Goal: Check status: Check status

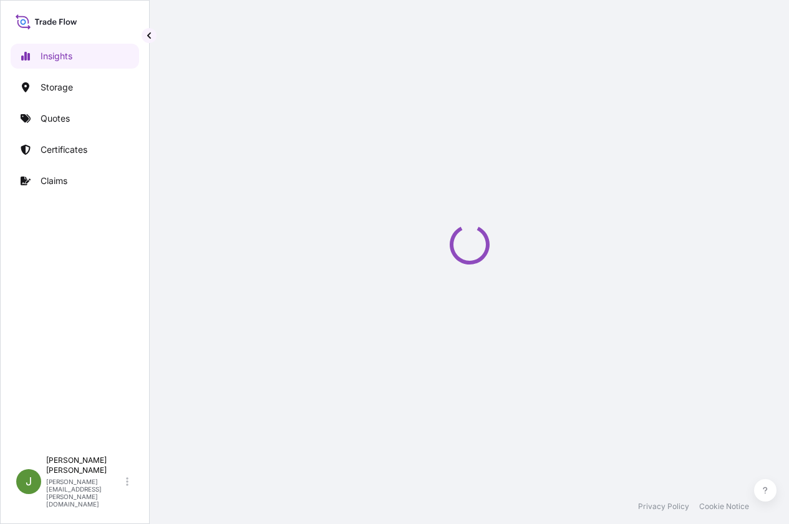
select select "2025"
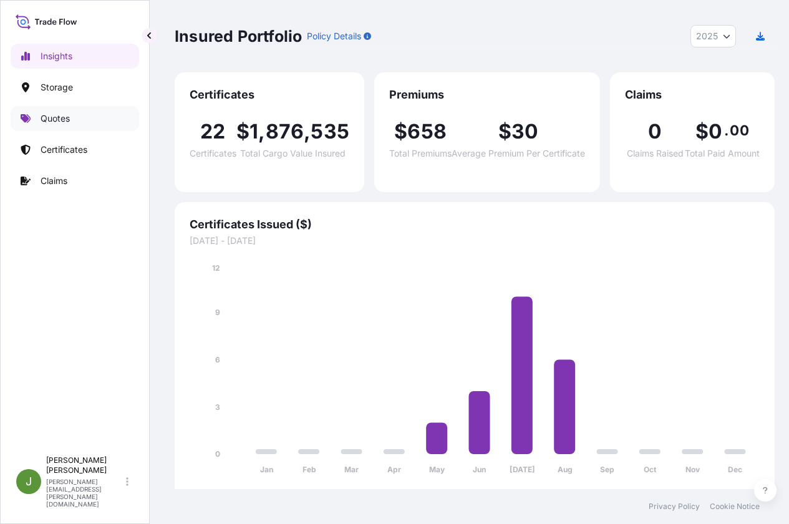
click at [37, 115] on link "Quotes" at bounding box center [75, 118] width 129 height 25
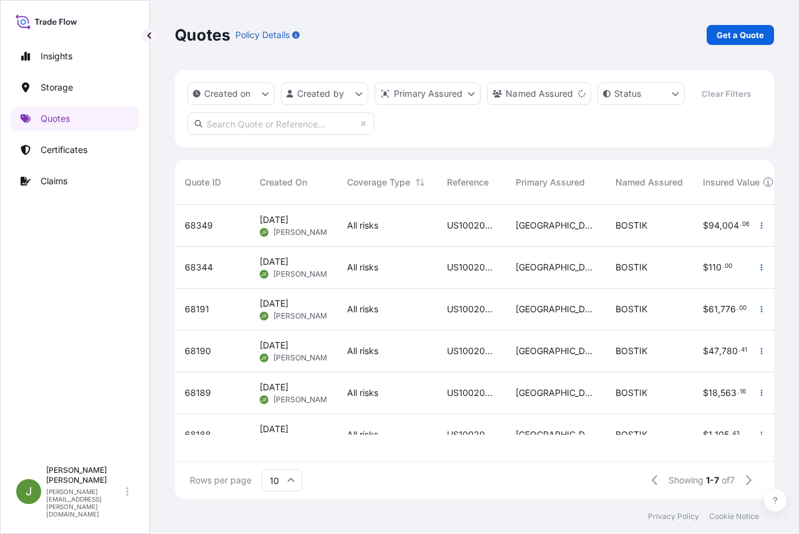
scroll to position [10, 10]
click at [285, 135] on input "text" at bounding box center [280, 123] width 187 height 22
paste input "US10020844241"
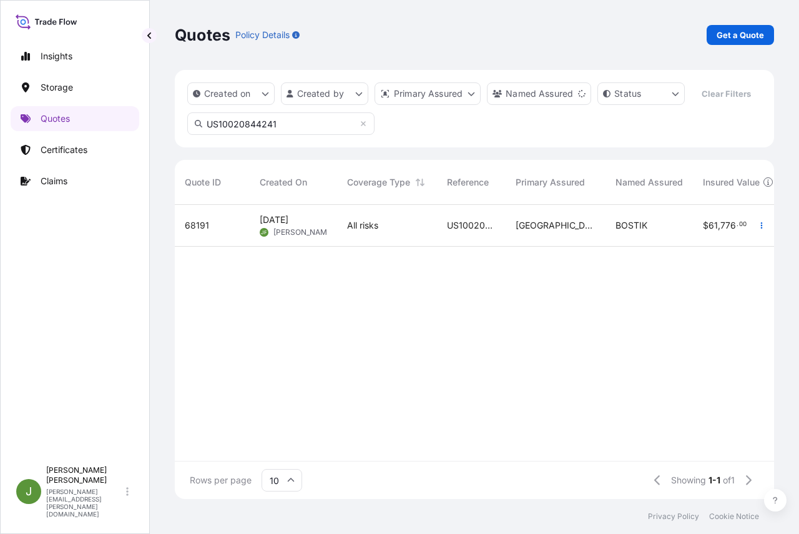
type input "US10020844241"
click at [392, 232] on div "All risks" at bounding box center [387, 225] width 80 height 12
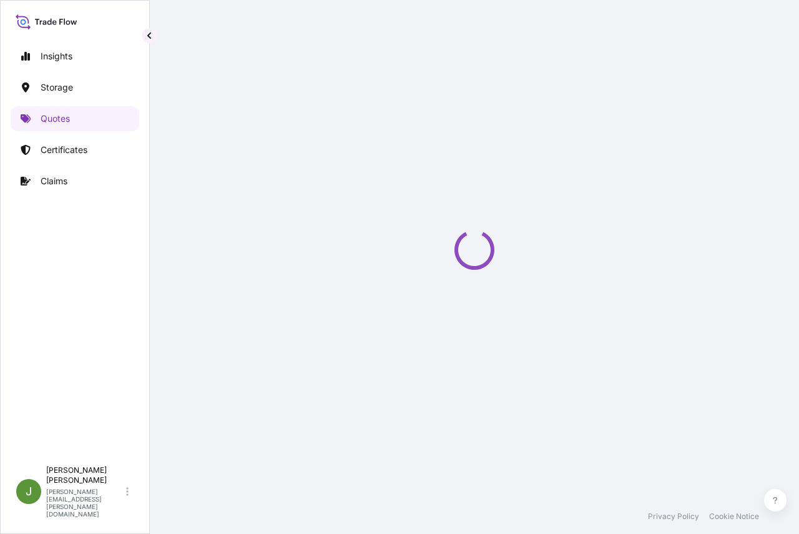
select select "Water"
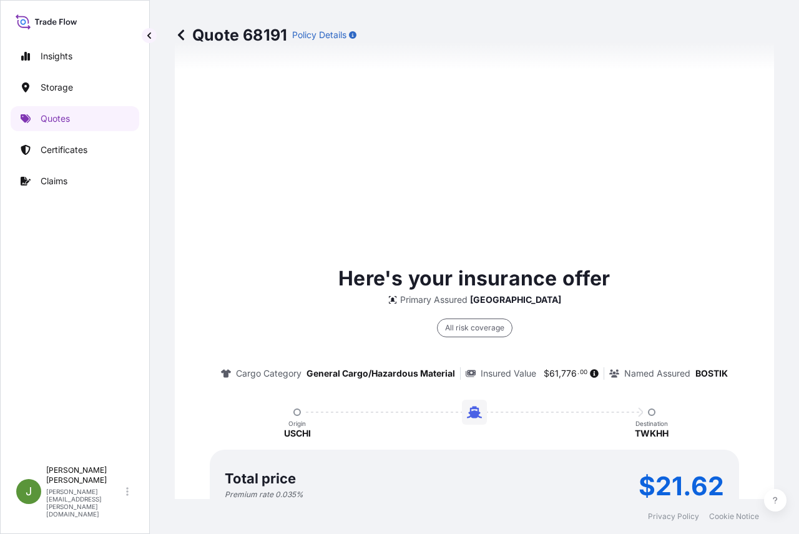
scroll to position [1909, 0]
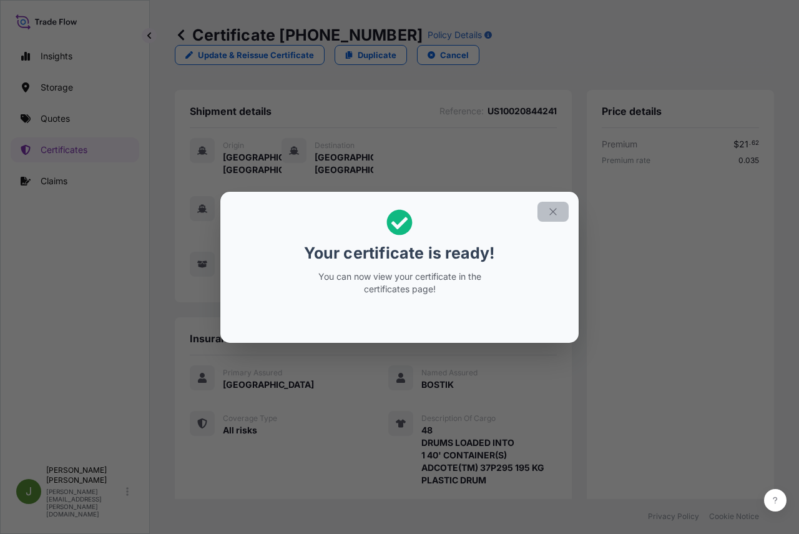
click at [551, 213] on icon "button" at bounding box center [552, 211] width 7 height 7
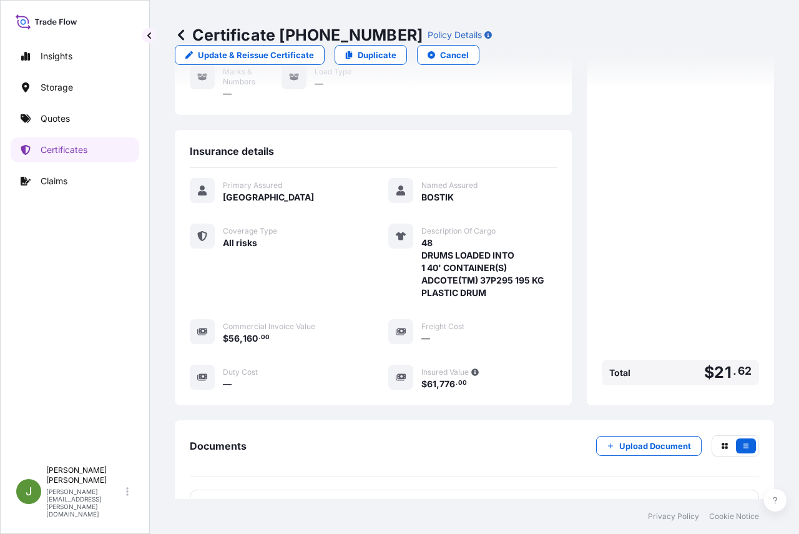
scroll to position [296, 0]
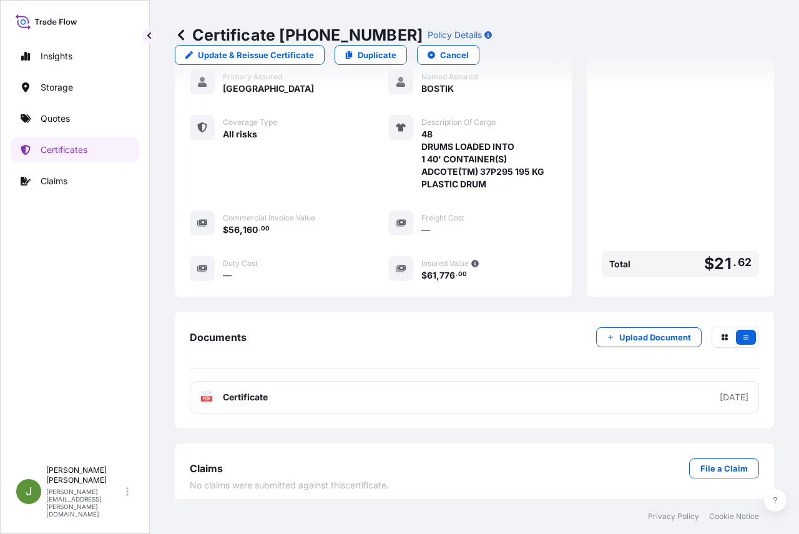
click at [437, 388] on link "PDF Certificate [DATE]" at bounding box center [474, 397] width 569 height 32
click at [51, 115] on p "Quotes" at bounding box center [55, 118] width 29 height 12
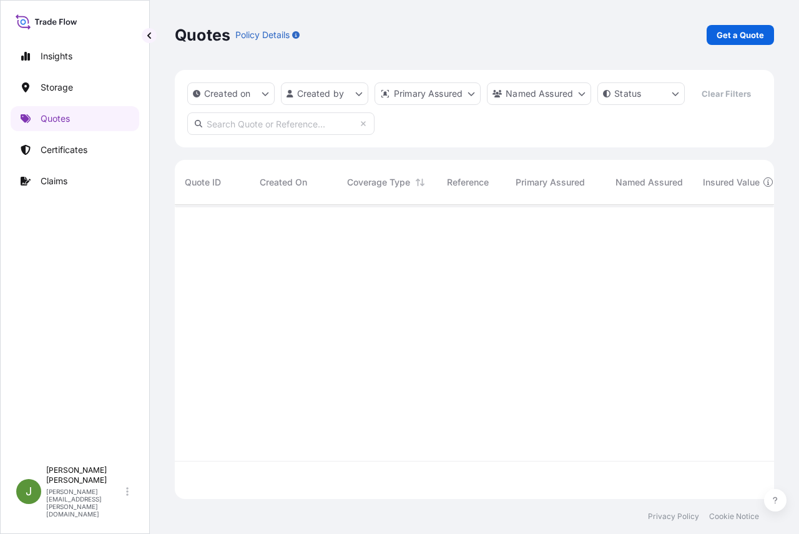
scroll to position [265, 590]
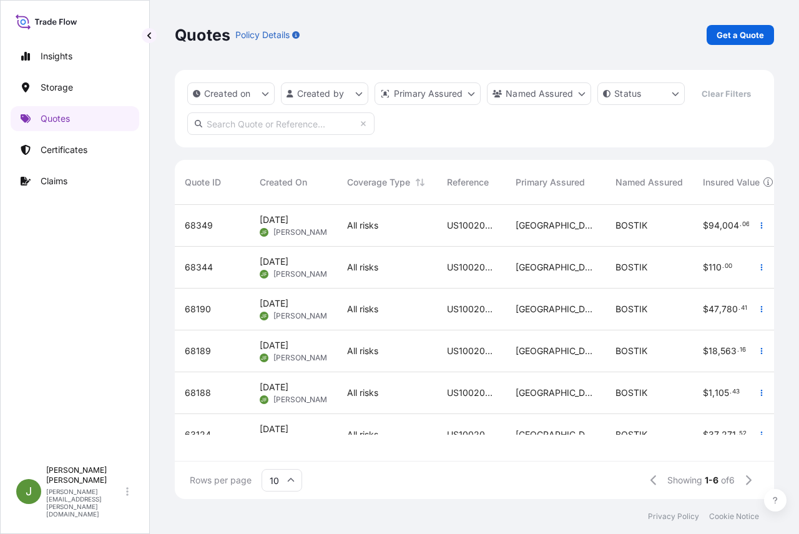
click at [232, 135] on input "text" at bounding box center [280, 123] width 187 height 22
paste input "US10020815796"
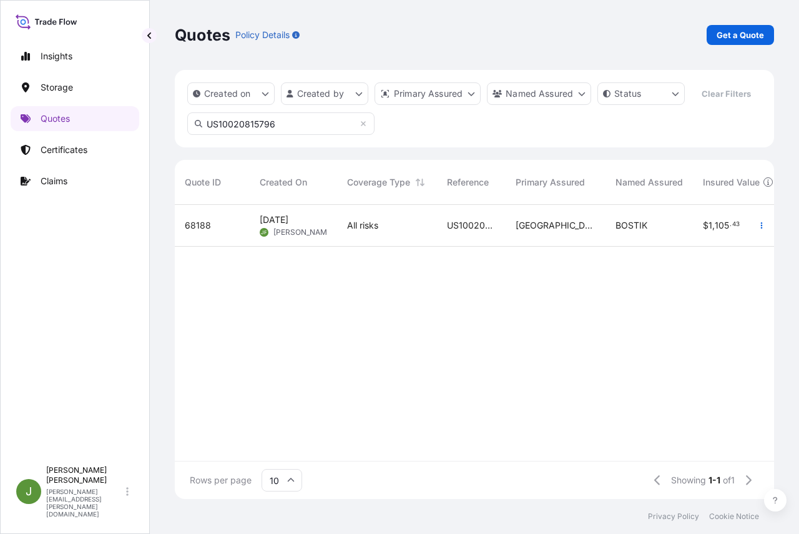
type input "US10020815796"
click at [451, 232] on span "US10020815796" at bounding box center [471, 225] width 49 height 12
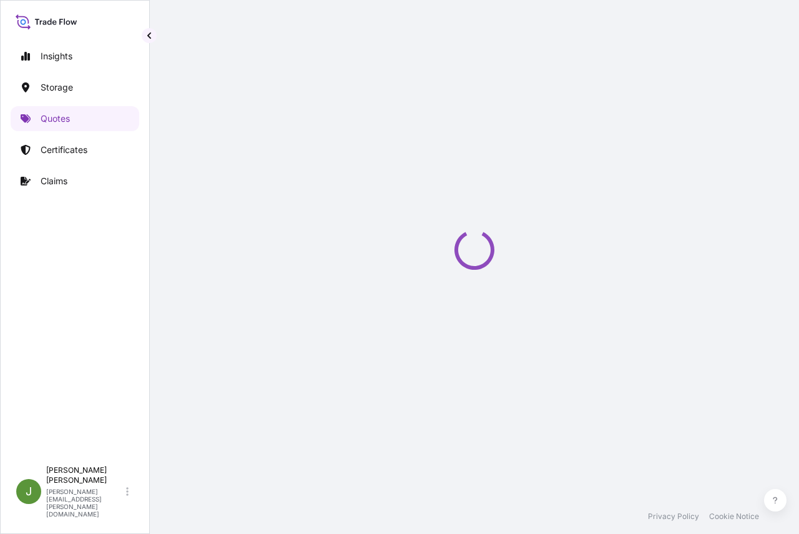
select select "Water"
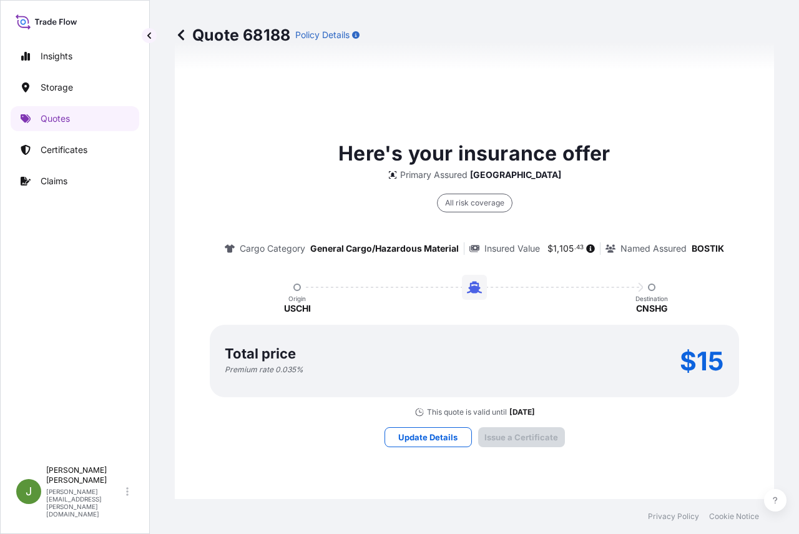
scroll to position [1909, 0]
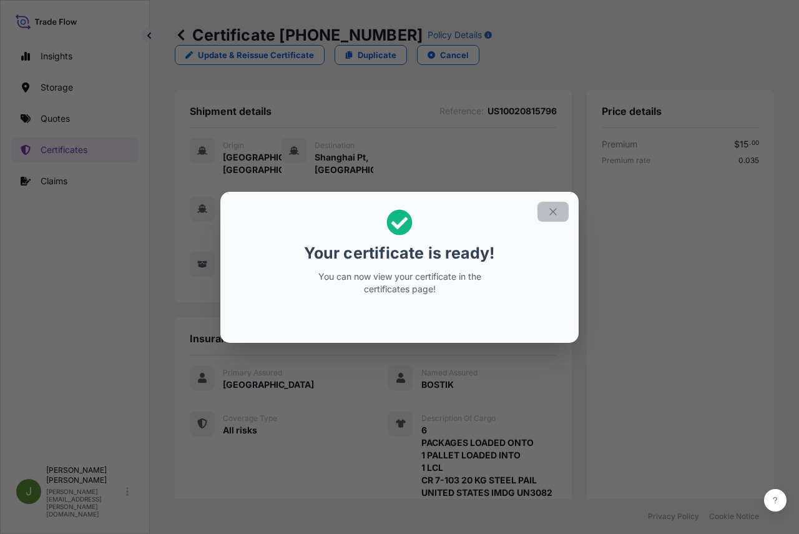
click at [552, 207] on icon "button" at bounding box center [552, 211] width 11 height 11
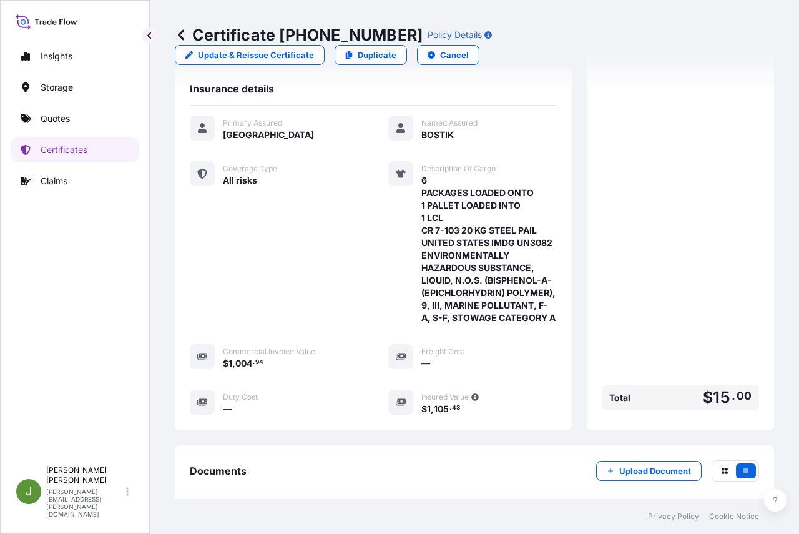
scroll to position [396, 0]
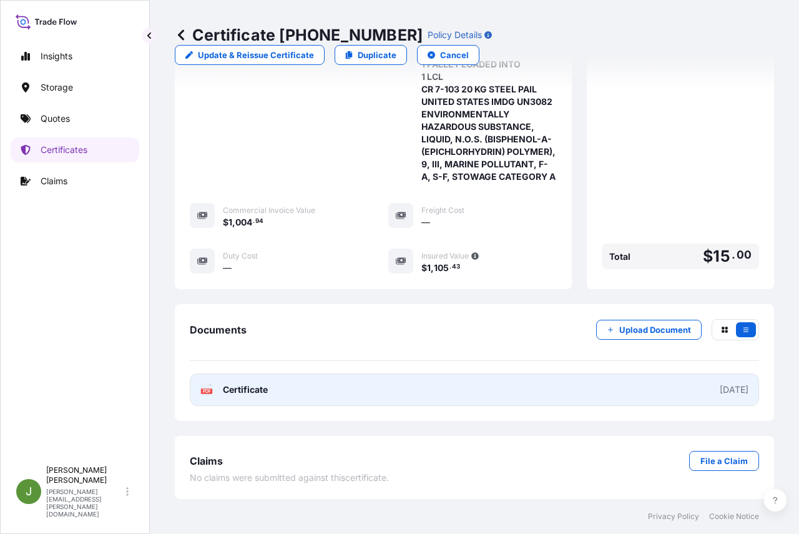
click at [496, 386] on link "PDF Certificate [DATE]" at bounding box center [474, 389] width 569 height 32
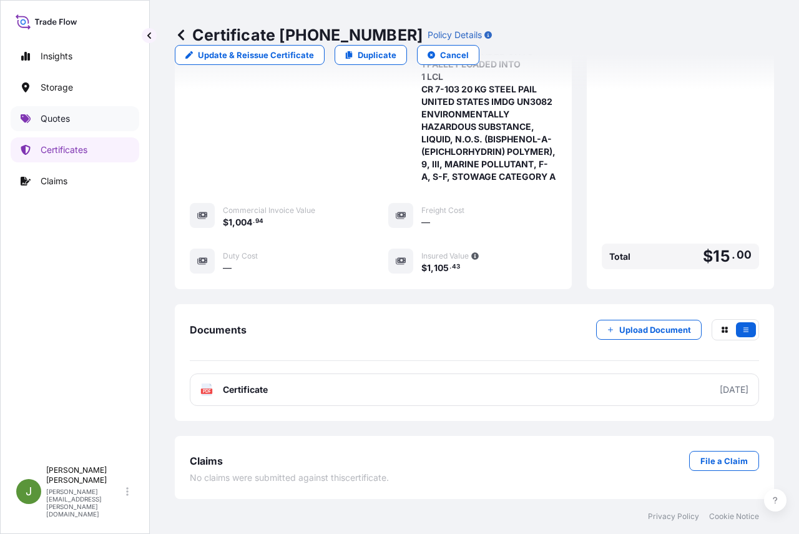
click at [57, 123] on p "Quotes" at bounding box center [55, 118] width 29 height 12
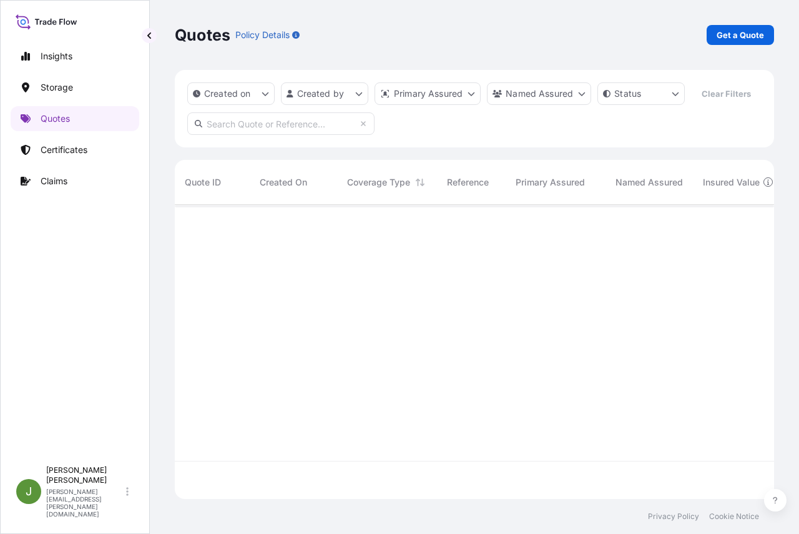
scroll to position [265, 590]
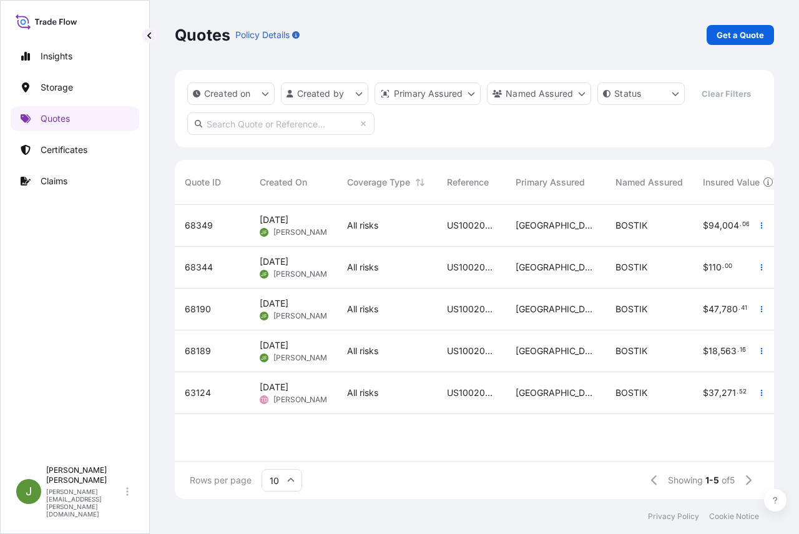
click at [293, 135] on input "text" at bounding box center [280, 123] width 187 height 22
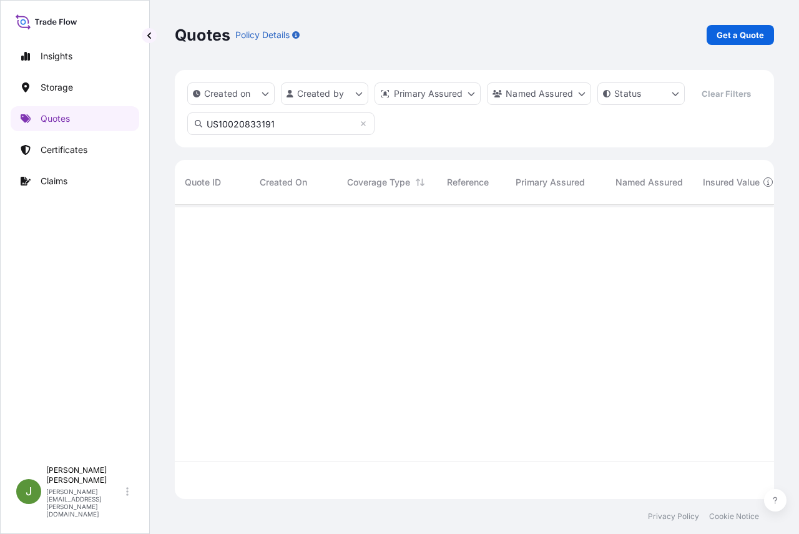
type input "US10020833191"
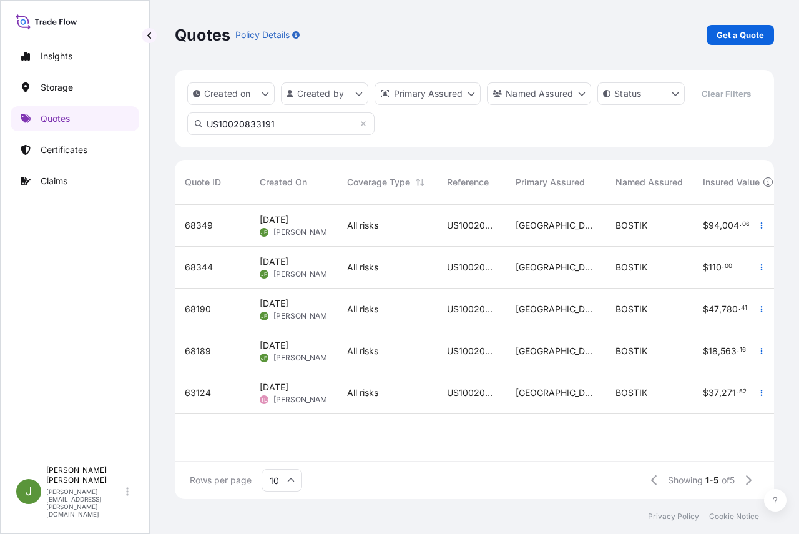
click at [250, 135] on input "US10020833191" at bounding box center [280, 123] width 187 height 22
click at [277, 135] on input "US10020833191" at bounding box center [280, 123] width 187 height 22
click at [251, 135] on input "US10020833191" at bounding box center [280, 123] width 187 height 22
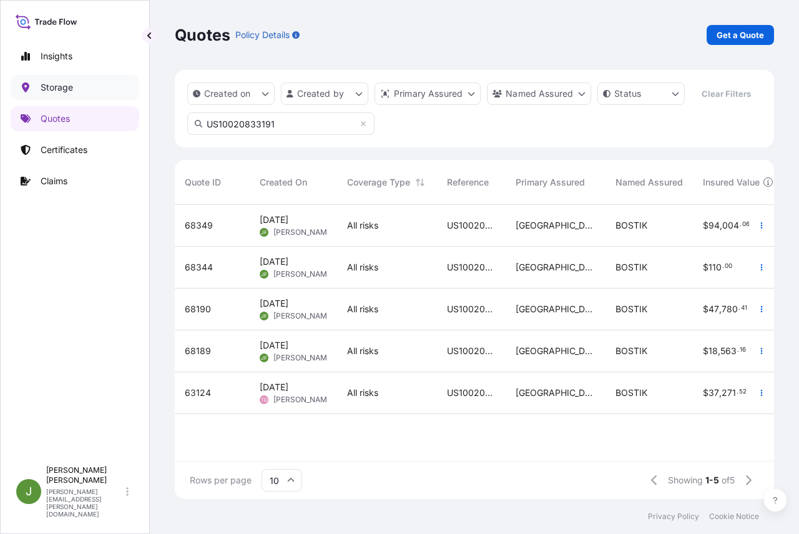
click at [57, 85] on p "Storage" at bounding box center [57, 87] width 32 height 12
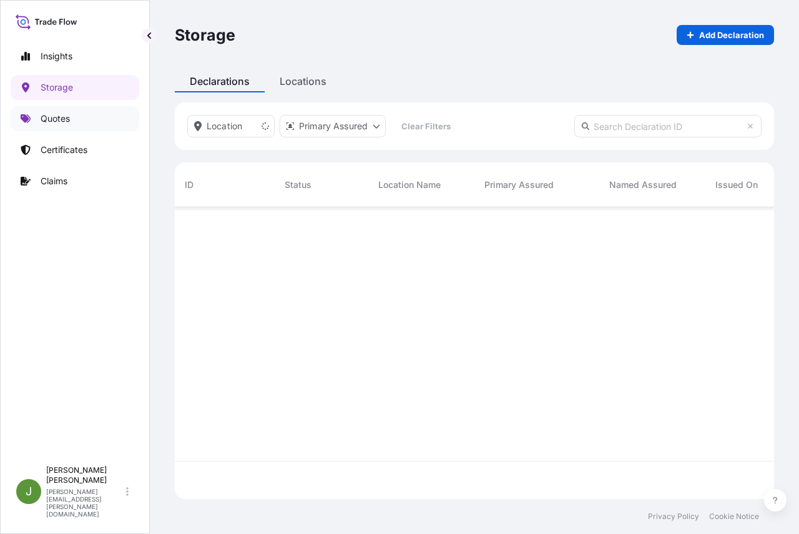
scroll to position [289, 590]
click at [52, 120] on p "Quotes" at bounding box center [55, 118] width 29 height 12
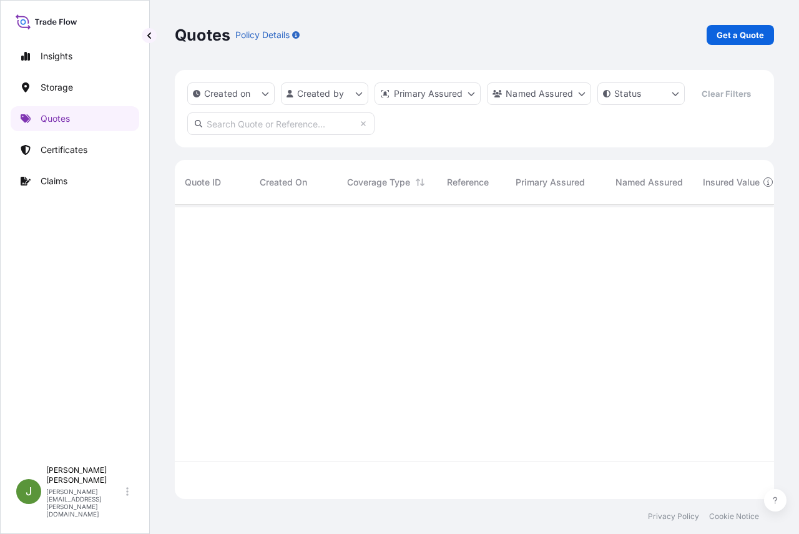
scroll to position [265, 590]
click at [275, 135] on input "text" at bounding box center [280, 123] width 187 height 22
paste input "US10020833191"
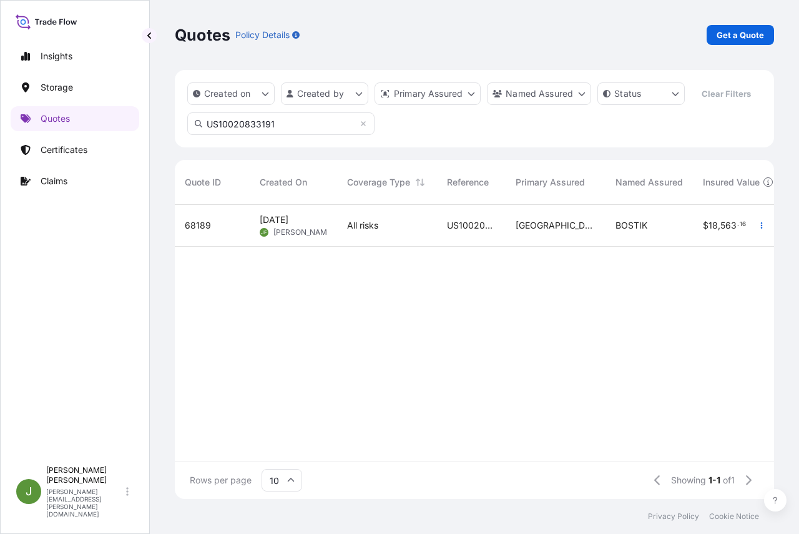
type input "US10020833191"
click at [470, 232] on span "US10020833191" at bounding box center [471, 225] width 49 height 12
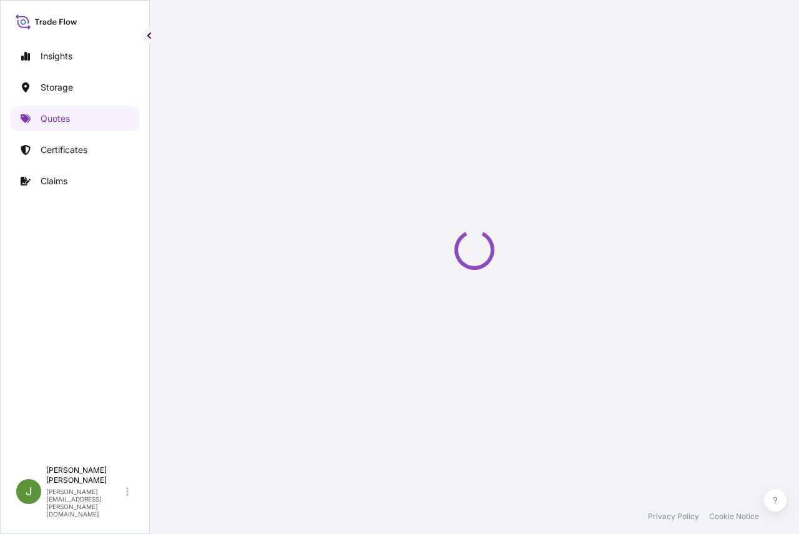
select select "Water"
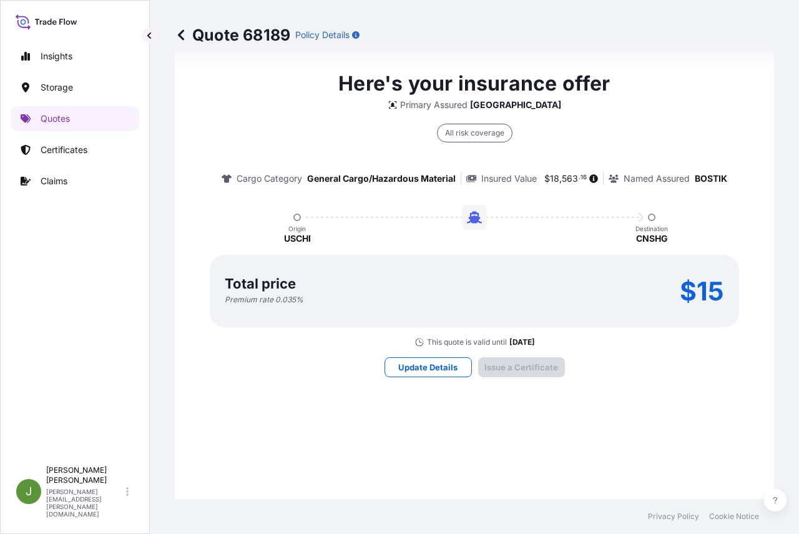
scroll to position [1909, 0]
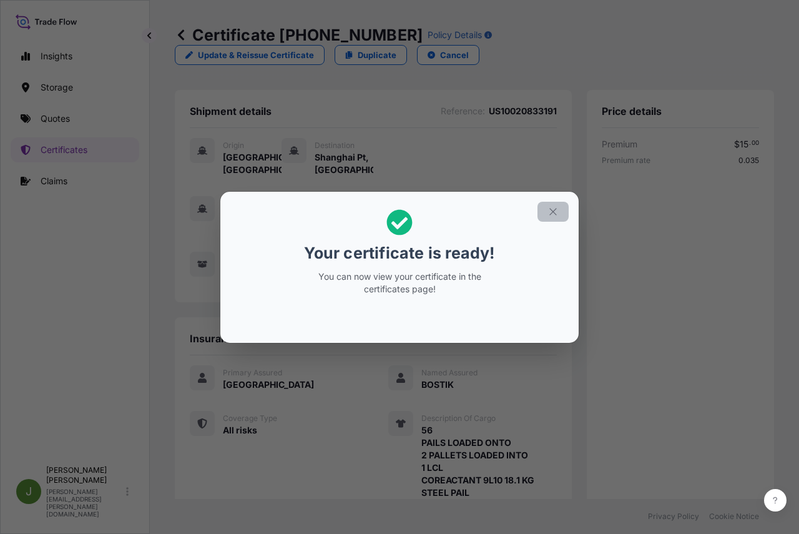
click at [556, 210] on icon "button" at bounding box center [552, 211] width 11 height 11
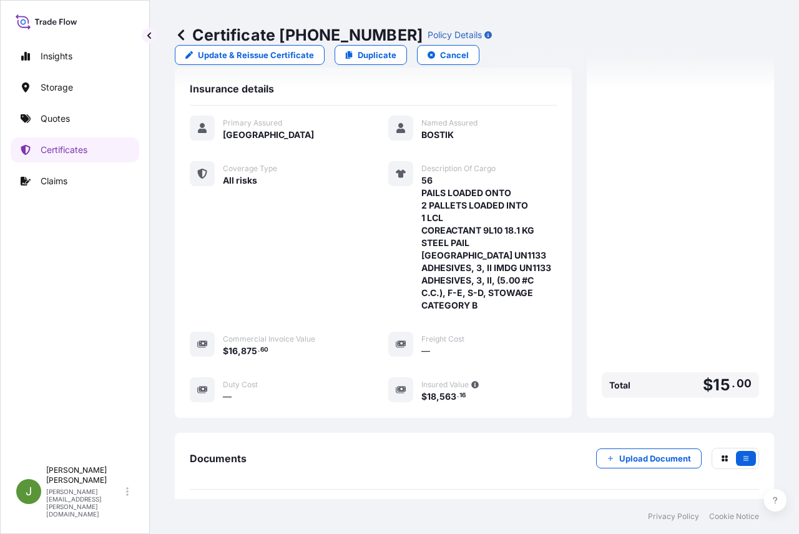
scroll to position [371, 0]
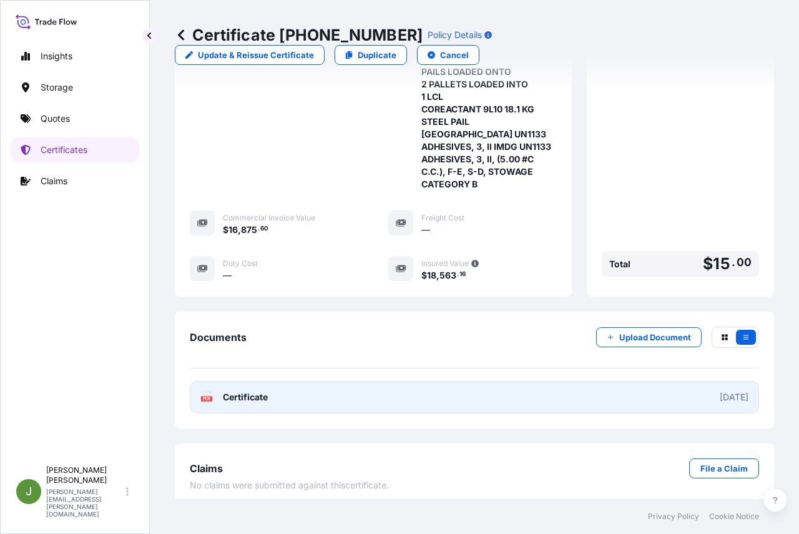
click at [406, 390] on link "PDF Certificate [DATE]" at bounding box center [474, 397] width 569 height 32
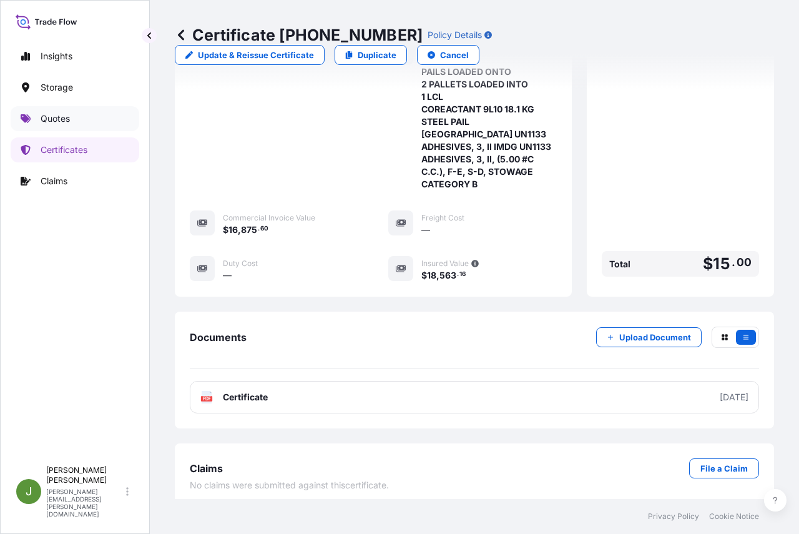
click at [54, 122] on p "Quotes" at bounding box center [55, 118] width 29 height 12
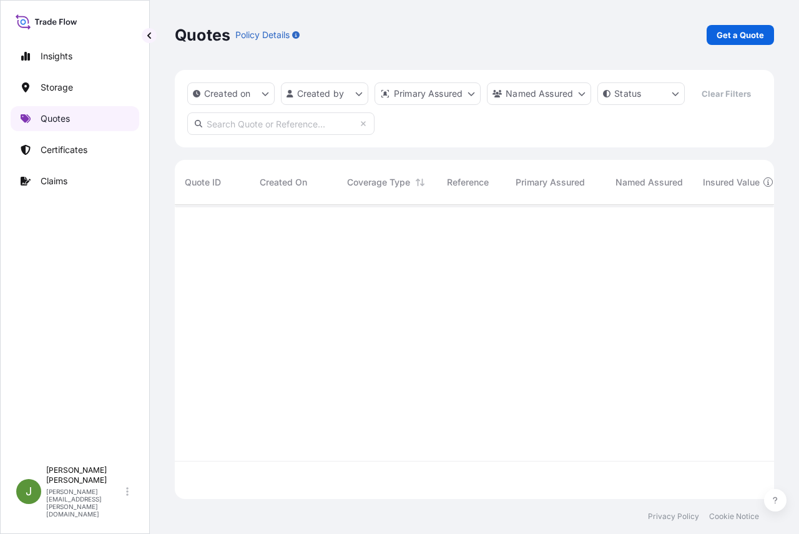
scroll to position [265, 590]
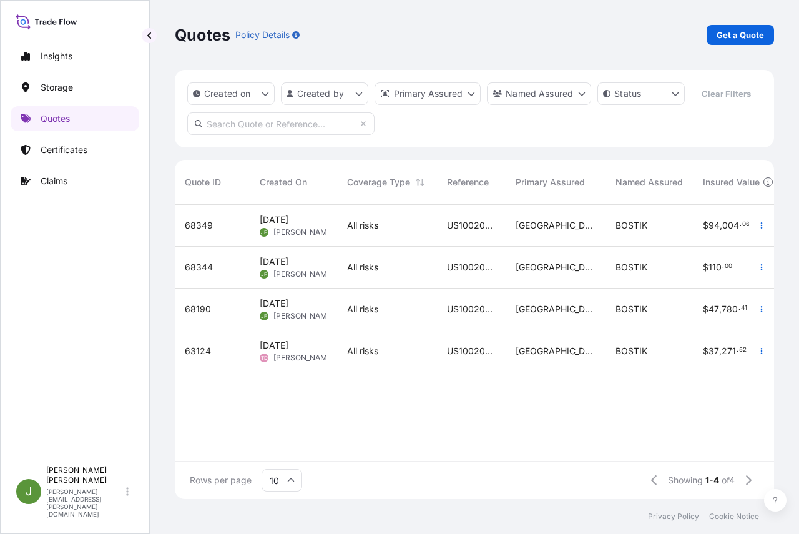
click at [272, 135] on input "text" at bounding box center [280, 123] width 187 height 22
paste input "US10020851919"
type input "US10020851919"
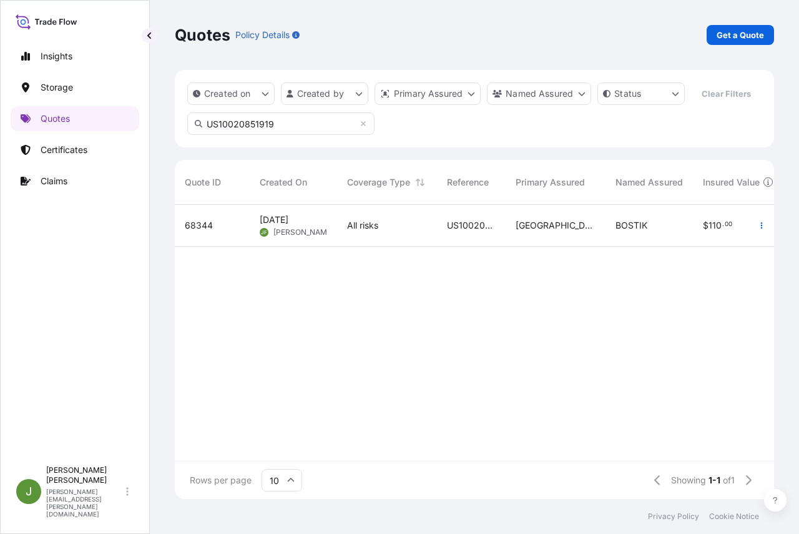
click at [397, 232] on div "All risks" at bounding box center [387, 225] width 80 height 12
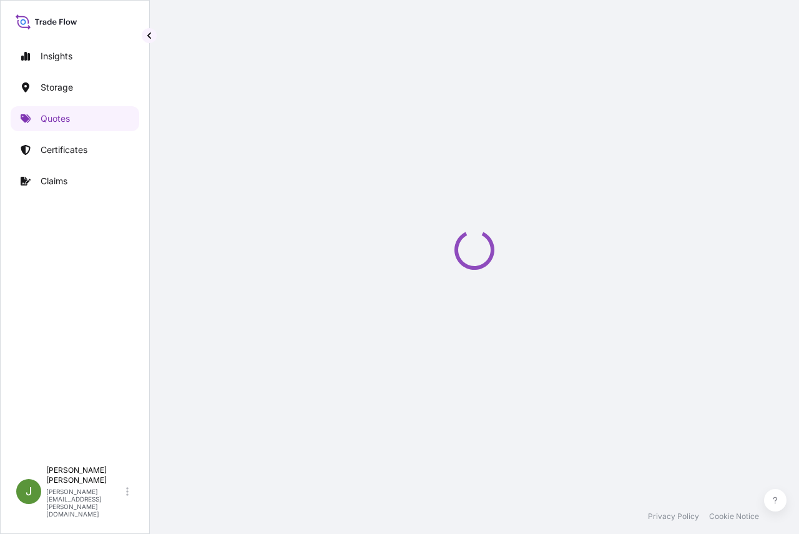
select select "Water"
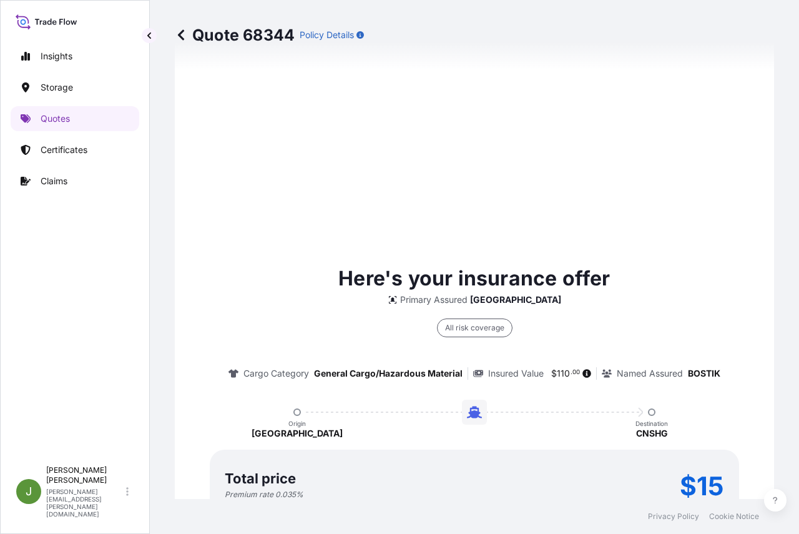
scroll to position [1909, 0]
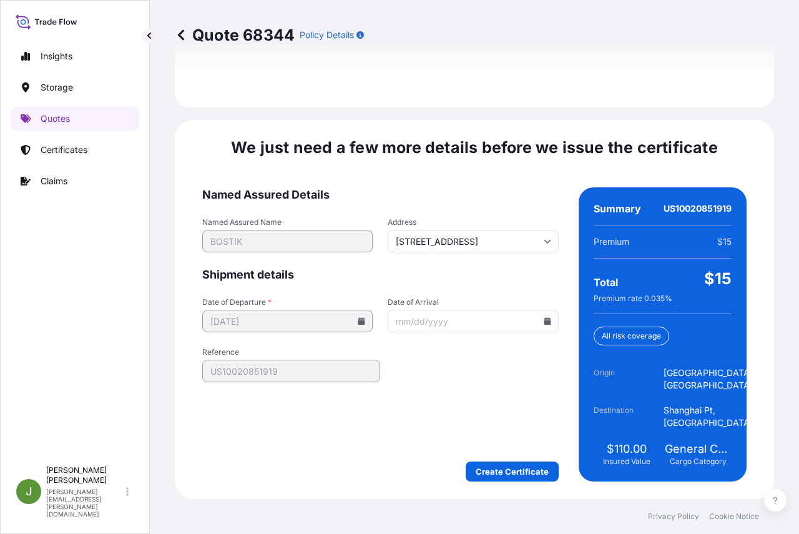
click at [683, 208] on span "US10020851919" at bounding box center [697, 208] width 68 height 12
copy span "US10020851919"
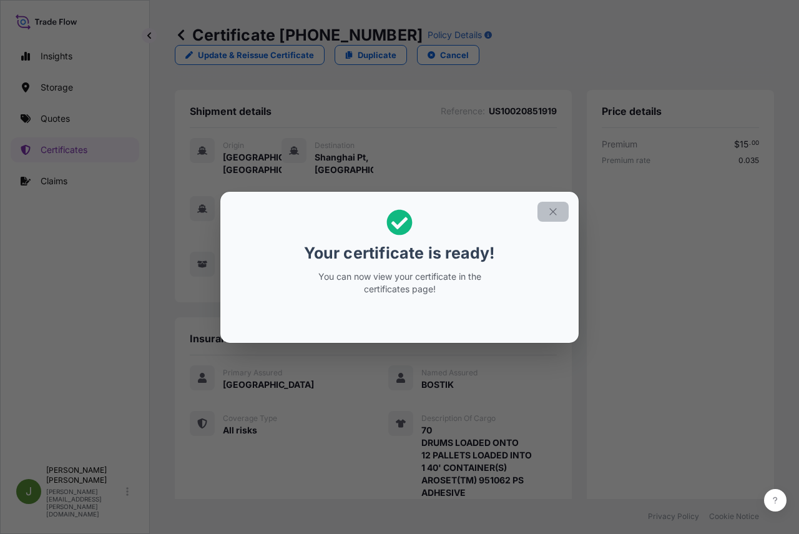
click at [555, 213] on icon "button" at bounding box center [552, 211] width 11 height 11
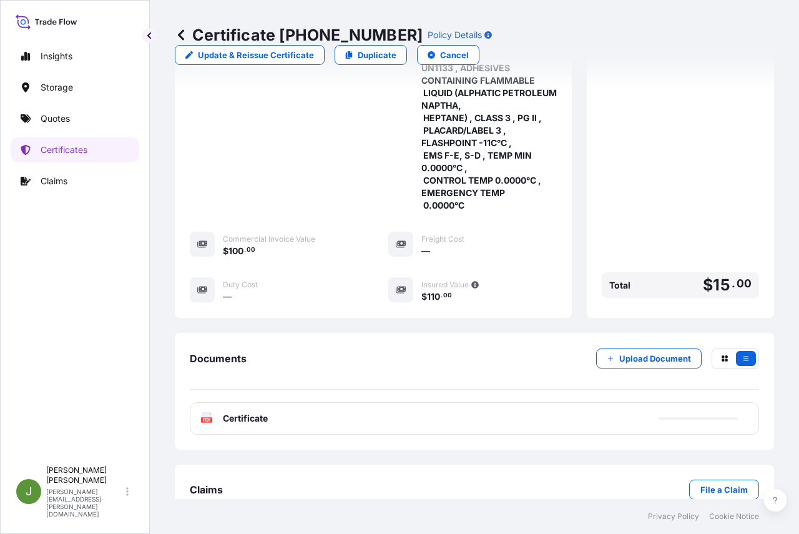
scroll to position [458, 0]
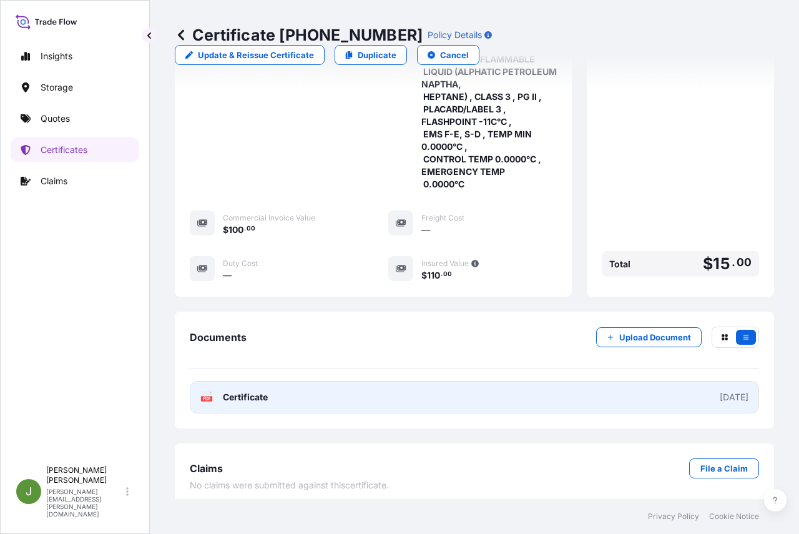
drag, startPoint x: 470, startPoint y: 392, endPoint x: 389, endPoint y: 392, distance: 81.1
click at [389, 392] on link "PDF Certificate [DATE]" at bounding box center [474, 397] width 569 height 32
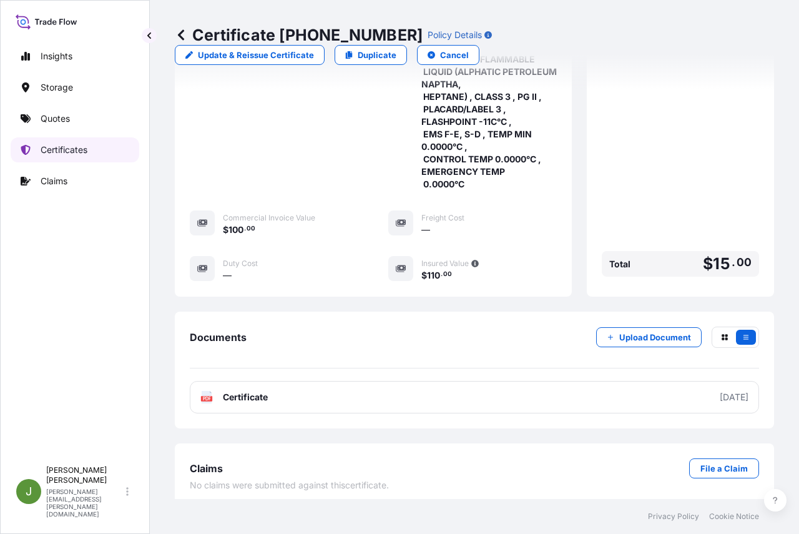
click at [67, 152] on p "Certificates" at bounding box center [64, 150] width 47 height 12
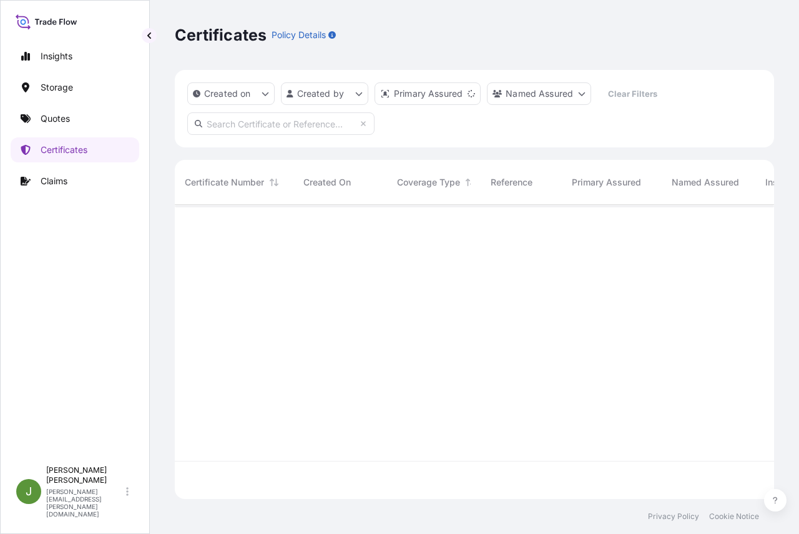
scroll to position [291, 590]
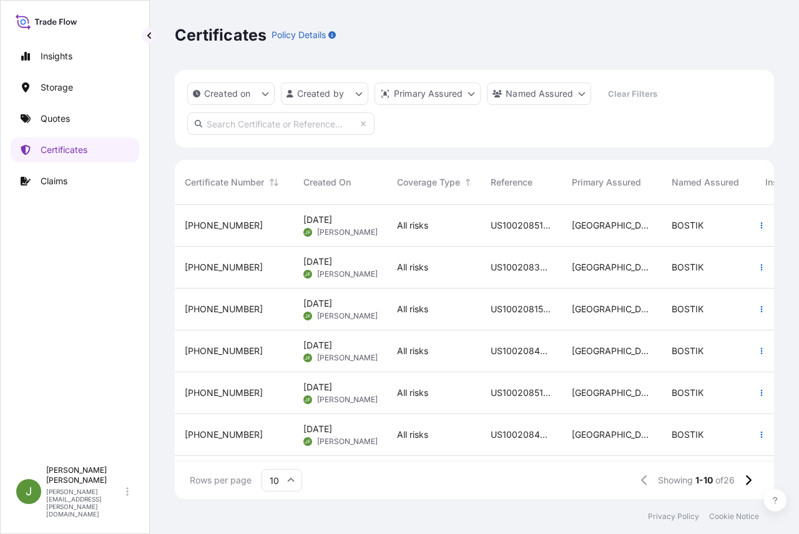
click at [244, 123] on input "text" at bounding box center [280, 123] width 187 height 22
paste input "US10020853278"
type input "US10020853278"
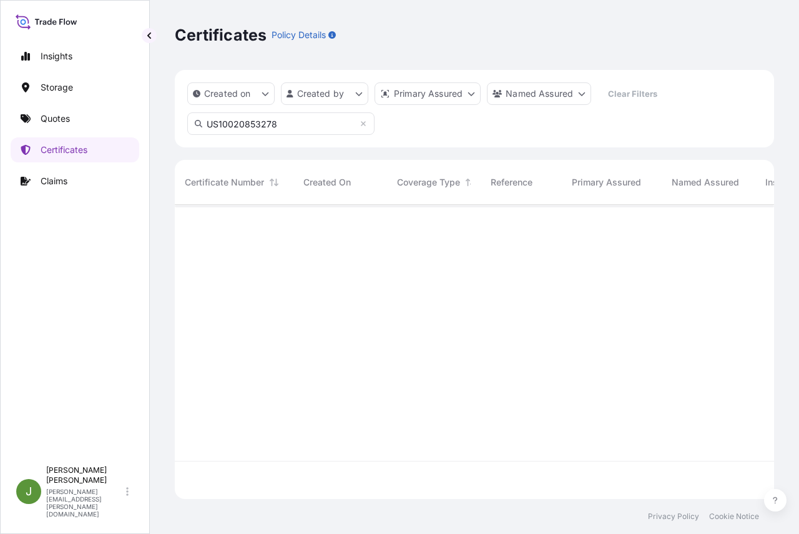
scroll to position [329, 590]
click at [281, 124] on input "US10020853278" at bounding box center [280, 123] width 187 height 22
click at [54, 49] on link "Insights" at bounding box center [75, 56] width 129 height 25
select select "2025"
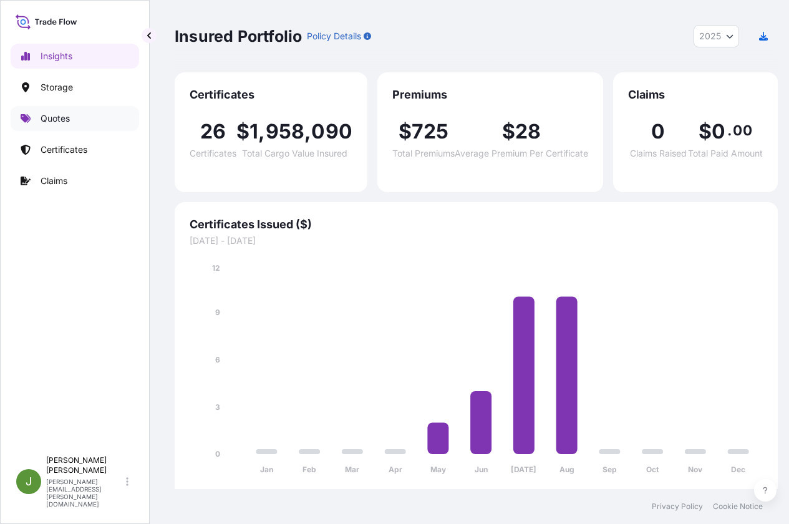
click at [62, 119] on p "Quotes" at bounding box center [55, 118] width 29 height 12
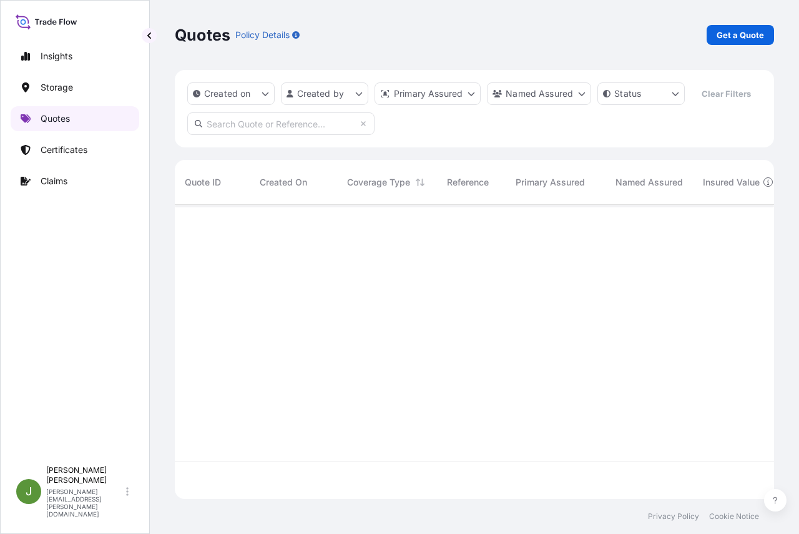
scroll to position [265, 590]
click at [261, 135] on input "text" at bounding box center [280, 123] width 187 height 22
paste input "US10020853278"
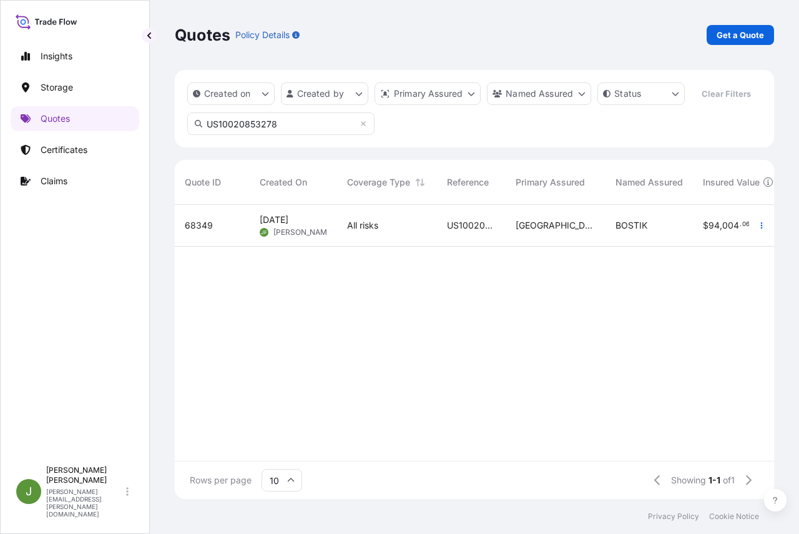
type input "US10020853278"
click at [454, 232] on span "US10020853278" at bounding box center [471, 225] width 49 height 12
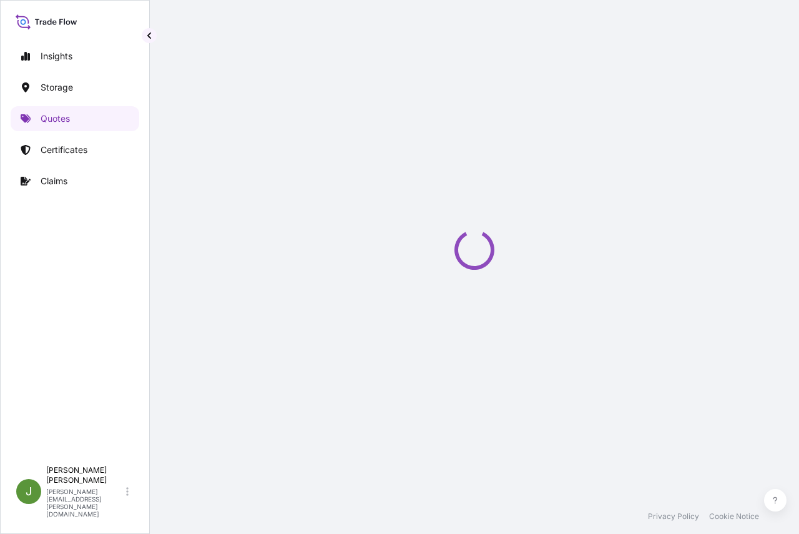
scroll to position [620, 0]
select select "Water"
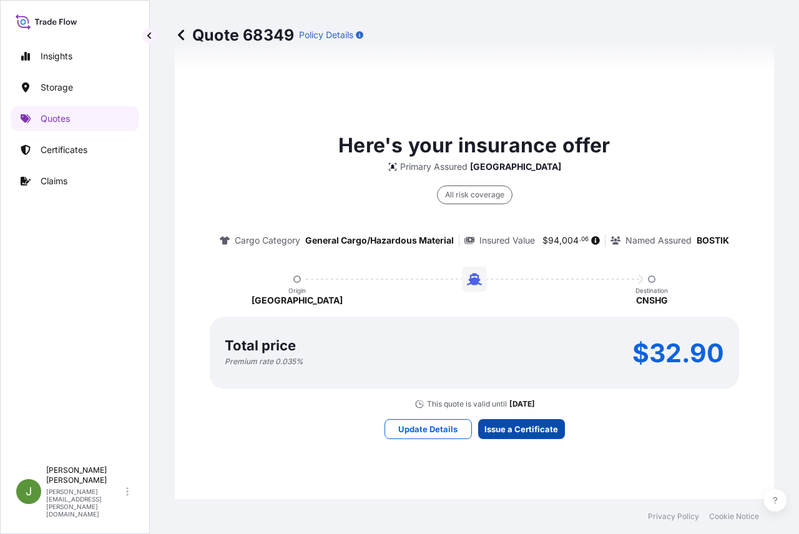
scroll to position [1909, 0]
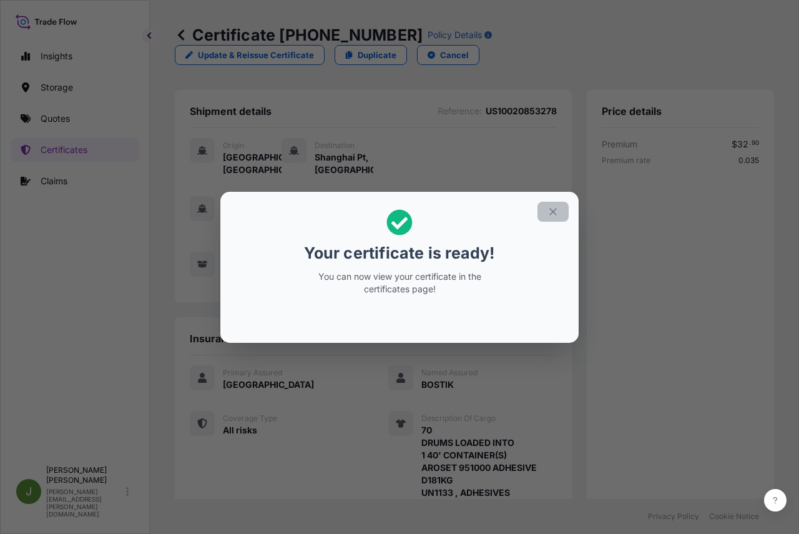
click at [557, 212] on icon "button" at bounding box center [552, 211] width 11 height 11
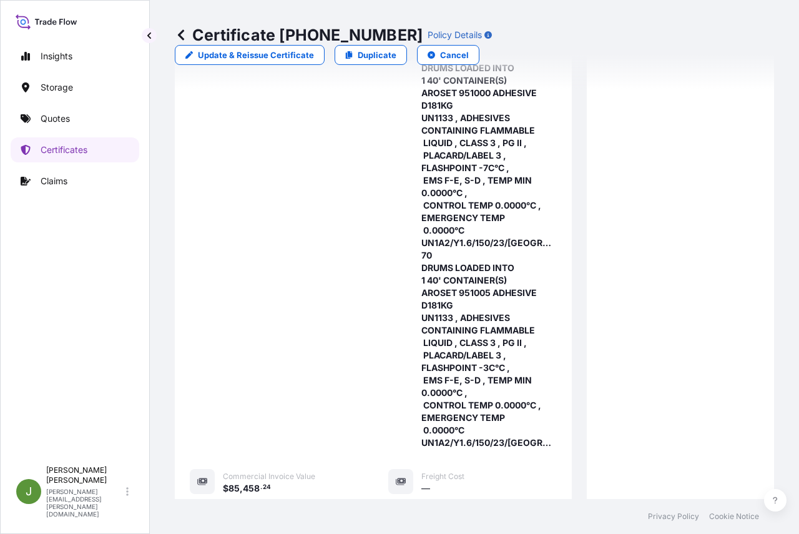
scroll to position [633, 0]
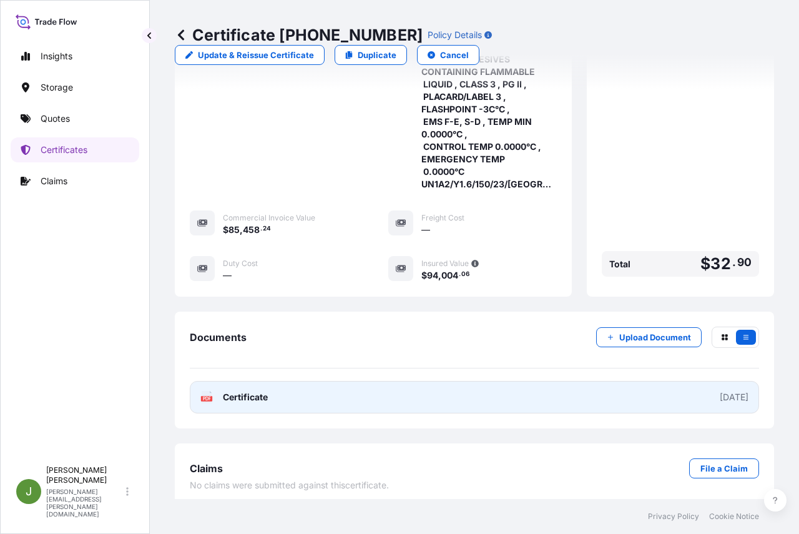
click at [408, 388] on link "PDF Certificate [DATE]" at bounding box center [474, 397] width 569 height 32
